Goal: Transaction & Acquisition: Book appointment/travel/reservation

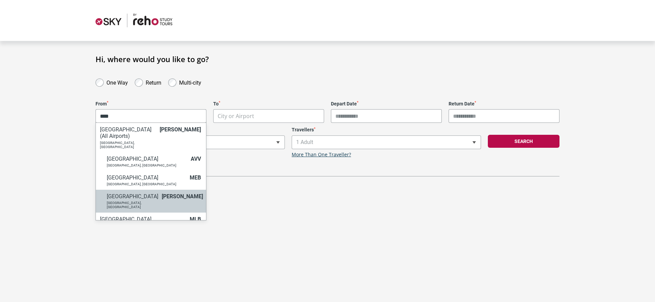
type input "****"
select select "MELA"
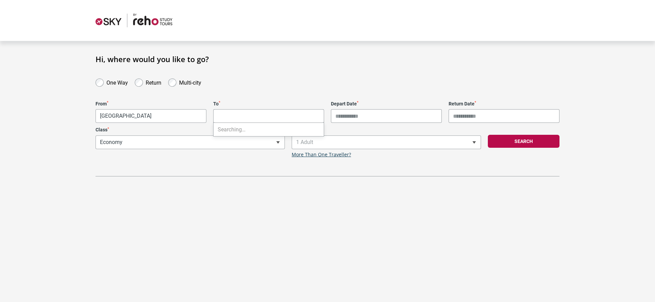
click at [246, 118] on body "**********" at bounding box center [327, 151] width 655 height 302
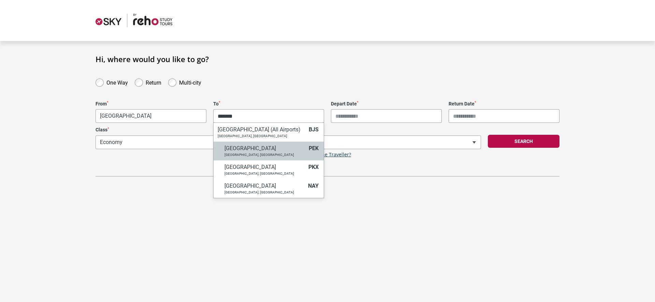
type input "*******"
select select "PEKA"
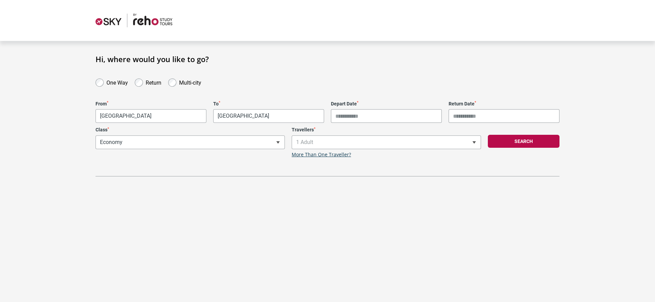
click at [370, 116] on input "Depart Date *" at bounding box center [386, 116] width 111 height 14
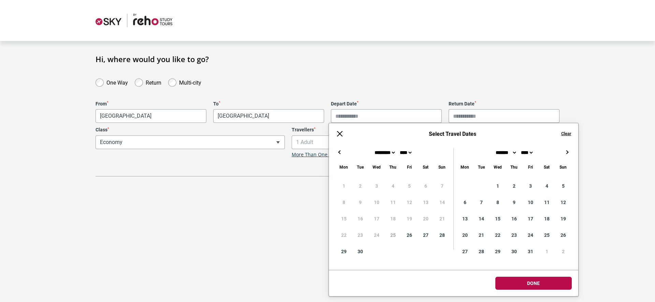
click at [569, 153] on button "→" at bounding box center [568, 152] width 8 height 8
type input "**********"
click at [481, 87] on div "**********" at bounding box center [328, 126] width 464 height 99
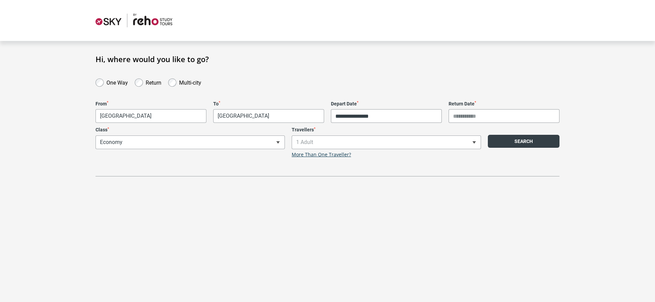
click at [507, 140] on button "Search" at bounding box center [524, 141] width 72 height 13
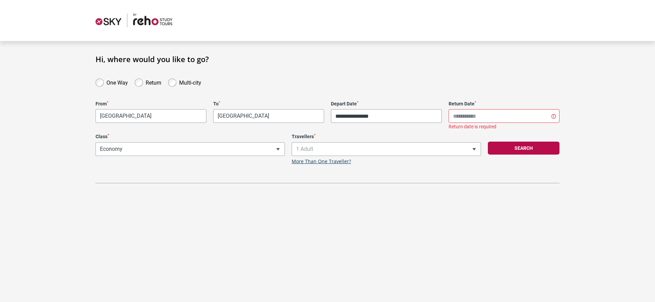
click at [116, 82] on label "One Way" at bounding box center [117, 82] width 22 height 8
click at [512, 148] on button "Search" at bounding box center [524, 148] width 72 height 13
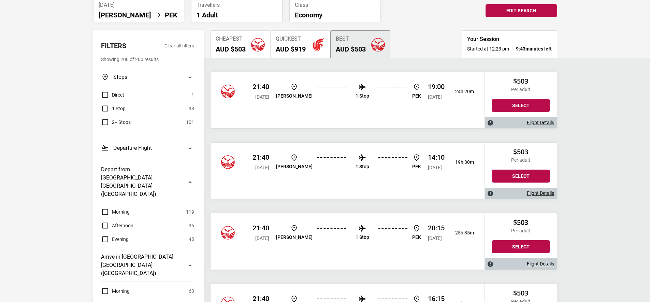
scroll to position [55, 0]
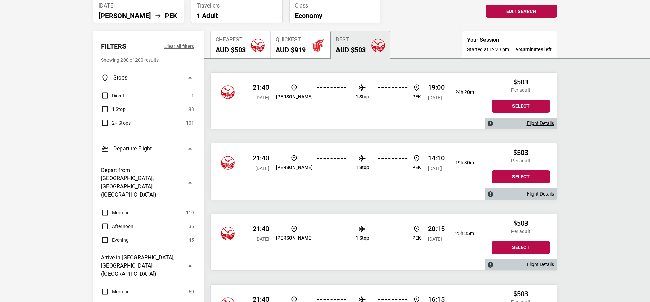
click at [251, 49] on button "Cheapest AUD $503" at bounding box center [240, 44] width 60 height 27
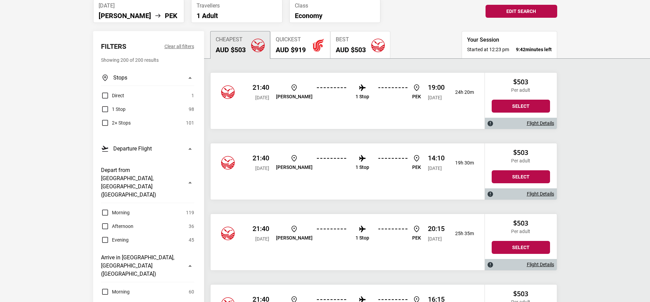
click at [291, 49] on h2 "AUD $919" at bounding box center [291, 50] width 30 height 8
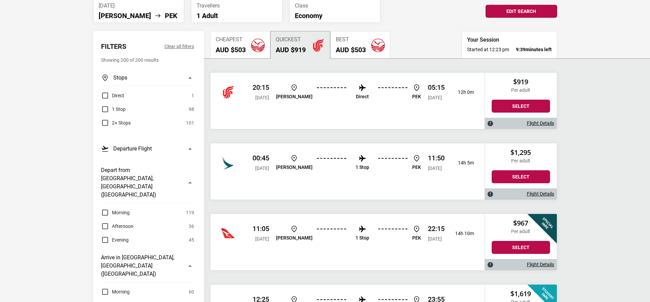
click at [358, 48] on h2 "AUD $503" at bounding box center [351, 50] width 30 height 8
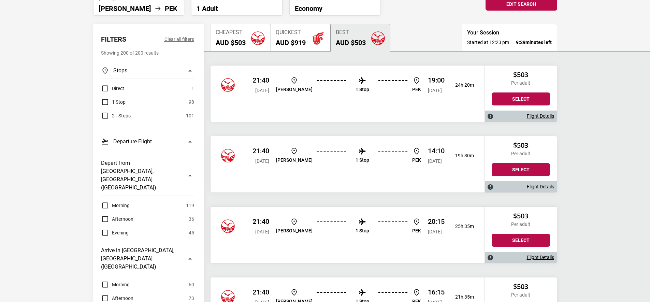
scroll to position [49, 0]
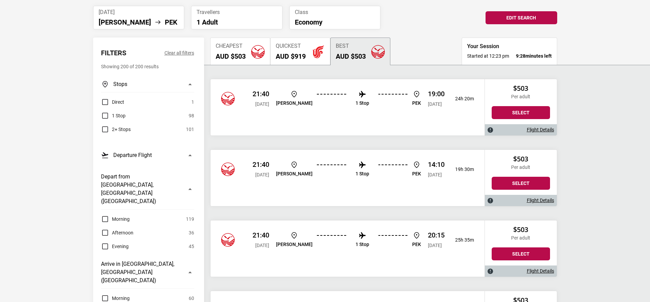
click at [284, 56] on h2 "AUD $919" at bounding box center [291, 56] width 30 height 8
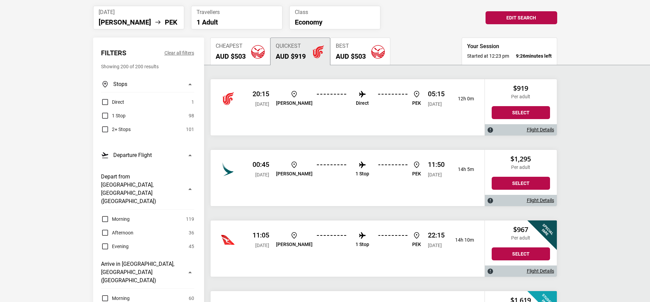
click at [336, 50] on button "Best AUD $503" at bounding box center [360, 51] width 60 height 27
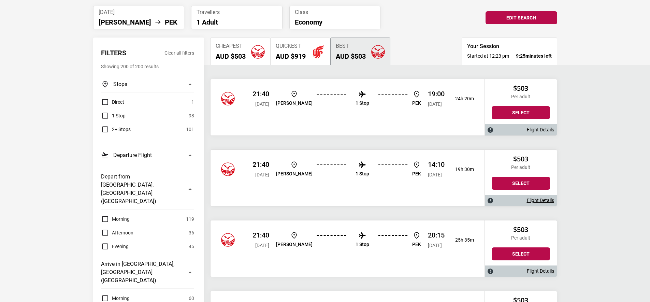
click at [302, 49] on div "Quickest AUD $919" at bounding box center [291, 51] width 30 height 17
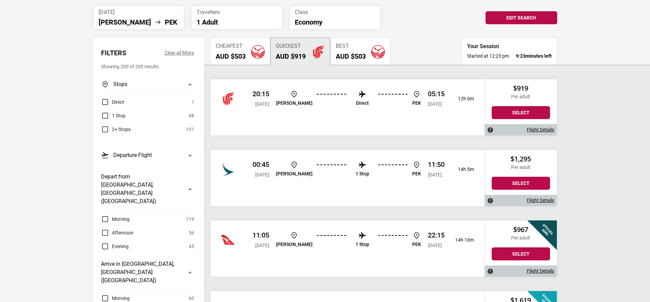
click at [333, 50] on button "Best AUD $503" at bounding box center [360, 51] width 60 height 27
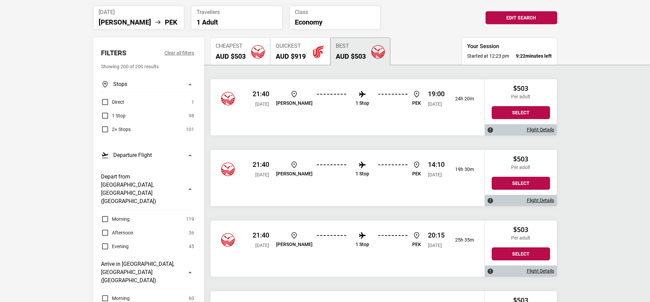
click at [303, 49] on span "Quickest" at bounding box center [291, 46] width 30 height 6
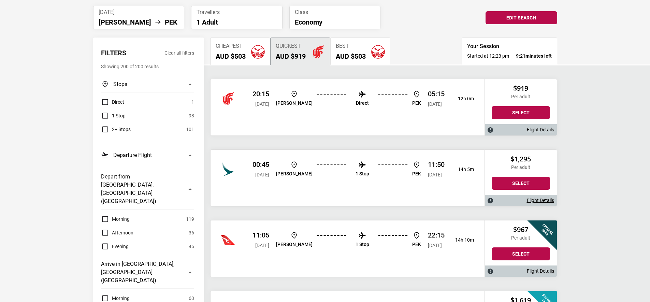
click at [239, 47] on span "Cheapest" at bounding box center [231, 46] width 30 height 6
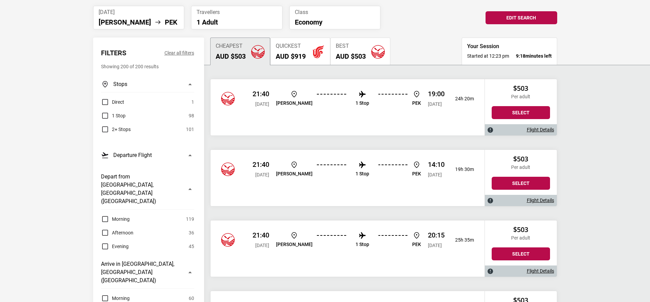
click at [322, 49] on img "button" at bounding box center [318, 52] width 14 height 14
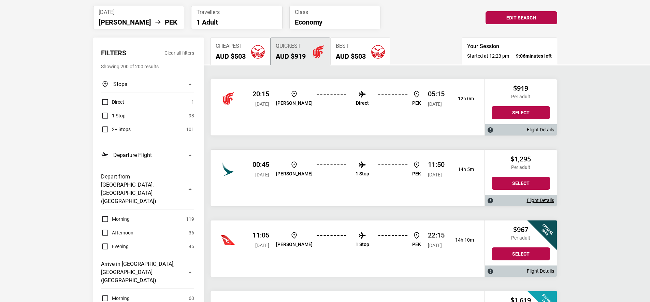
click at [219, 93] on div "20:15 [DATE] [PERSON_NAME] Direct PEK 05:15 [DATE] 12h 0m" at bounding box center [348, 98] width 274 height 39
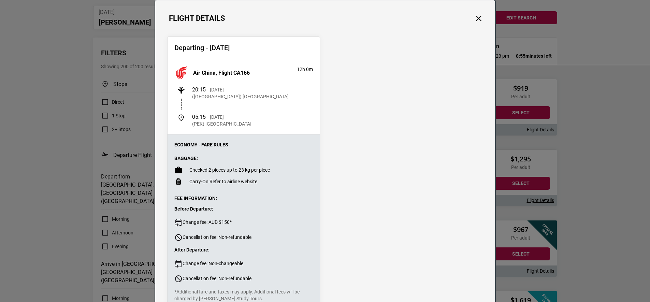
scroll to position [0, 0]
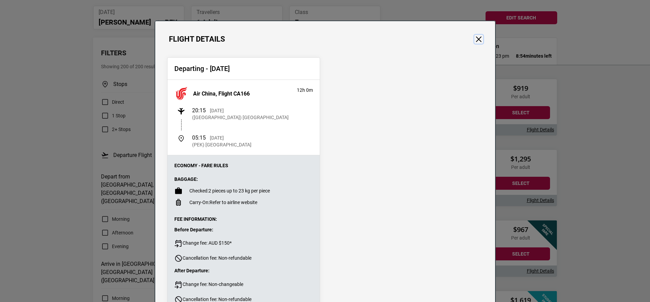
click at [479, 36] on button "Close" at bounding box center [478, 39] width 9 height 9
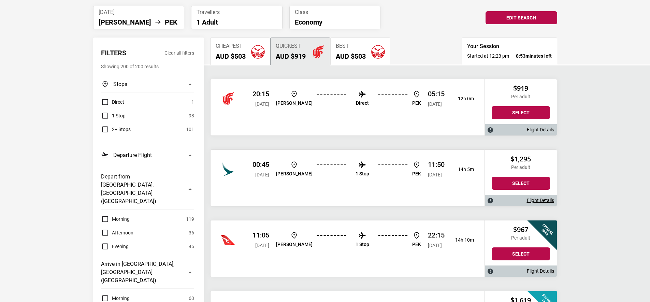
click at [354, 49] on div "Best AUD $503" at bounding box center [351, 51] width 30 height 17
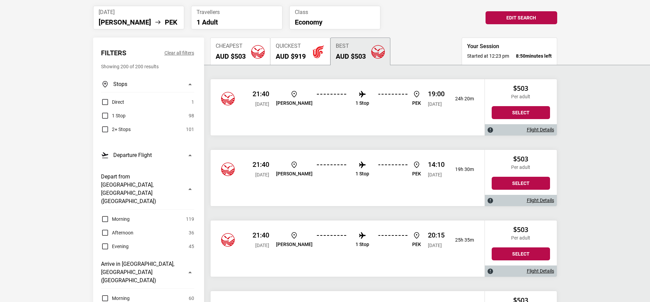
click at [269, 98] on p "21:40" at bounding box center [261, 94] width 17 height 8
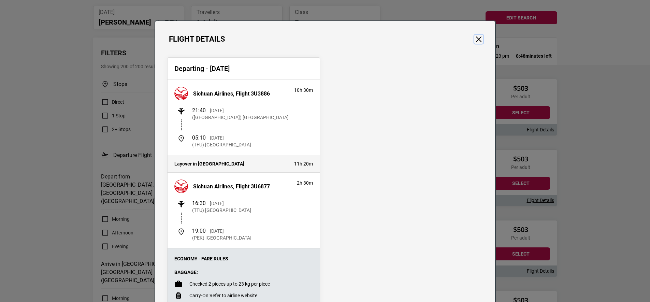
click at [479, 36] on button "Close" at bounding box center [478, 39] width 9 height 9
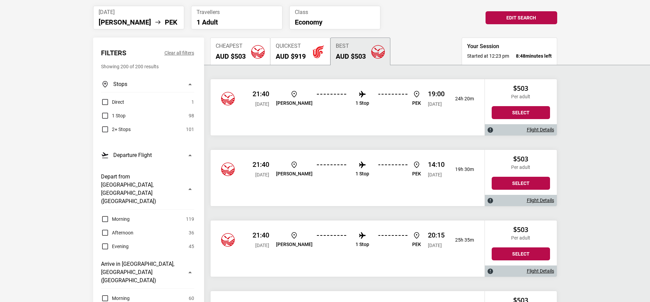
click at [312, 42] on button "Quickest AUD $919" at bounding box center [300, 51] width 60 height 27
